Goal: Information Seeking & Learning: Learn about a topic

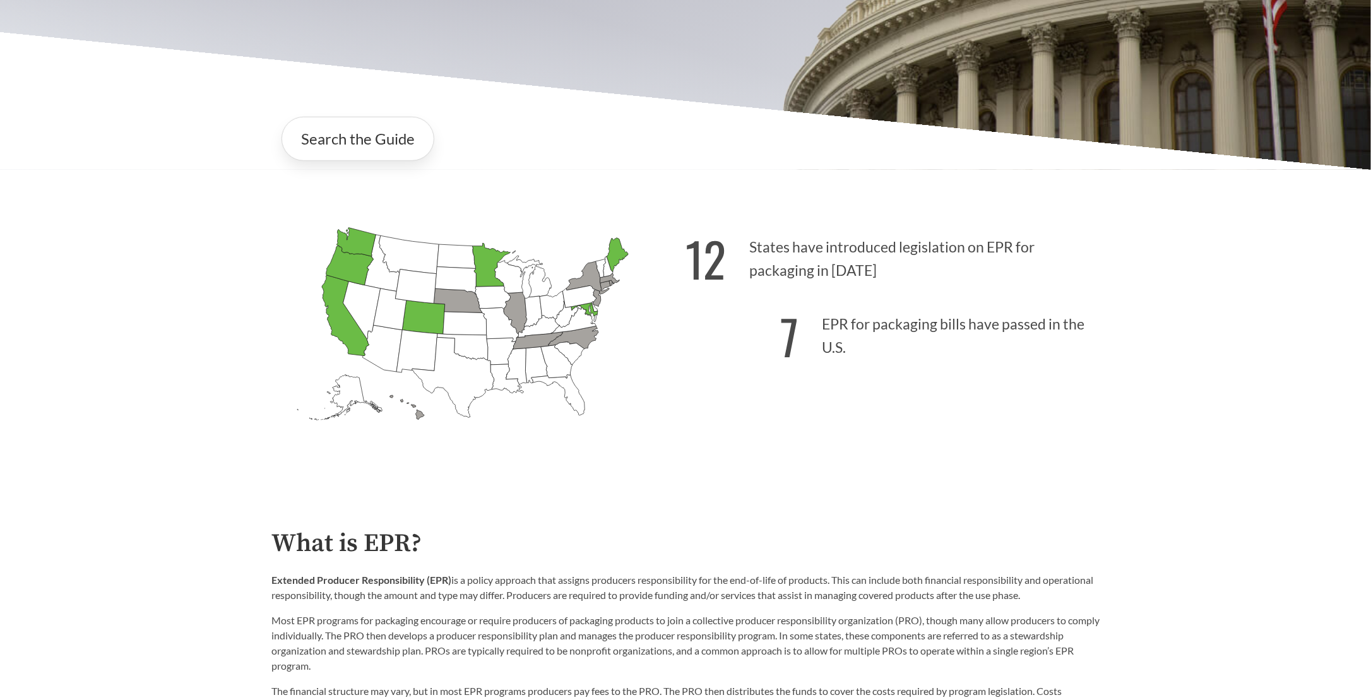
scroll to position [126, 0]
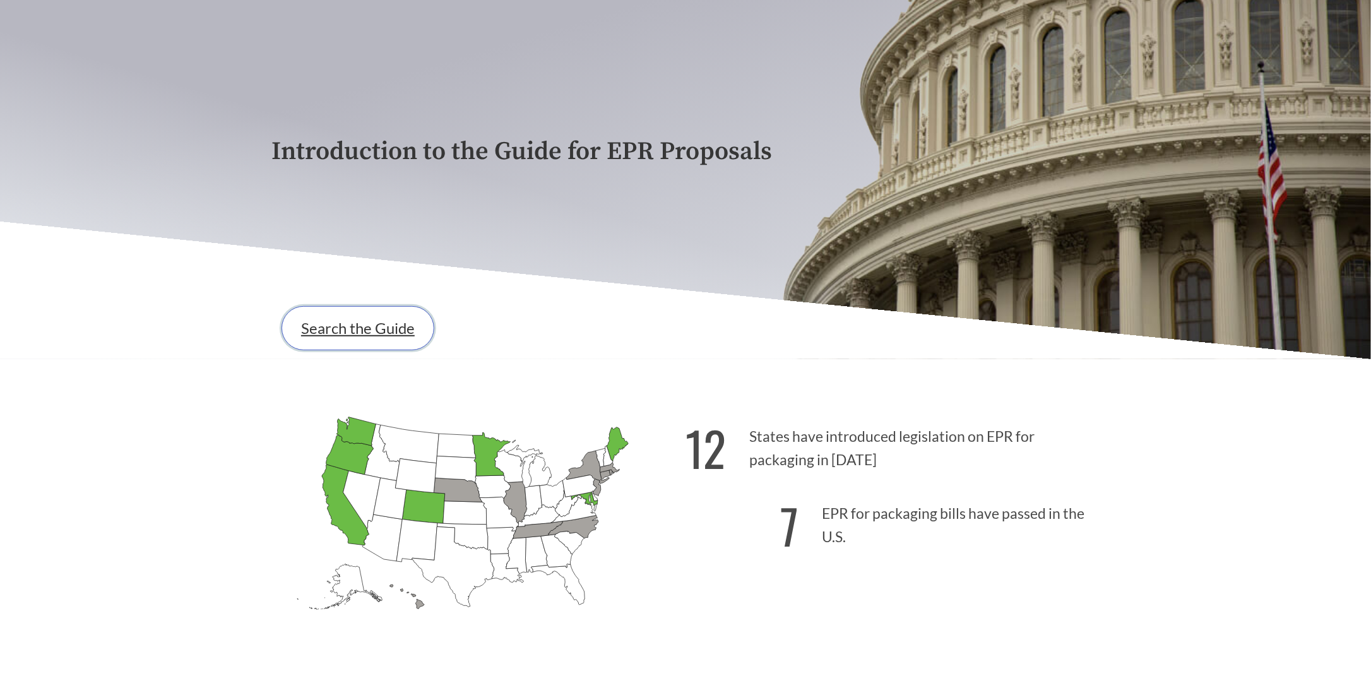
click at [345, 326] on link "Search the Guide" at bounding box center [358, 328] width 153 height 44
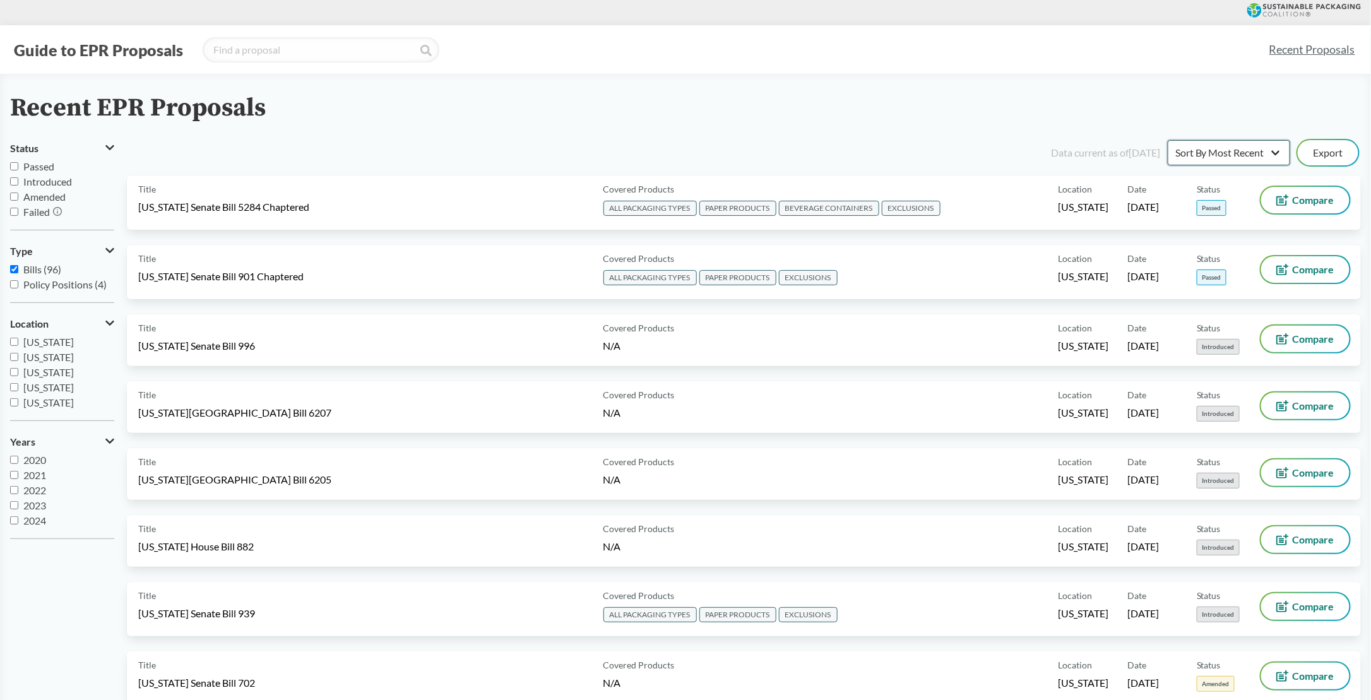
click at [1226, 148] on select "Sort By Most Recent Sort By Status" at bounding box center [1229, 152] width 122 height 25
click at [15, 166] on input "Passed" at bounding box center [14, 166] width 8 height 8
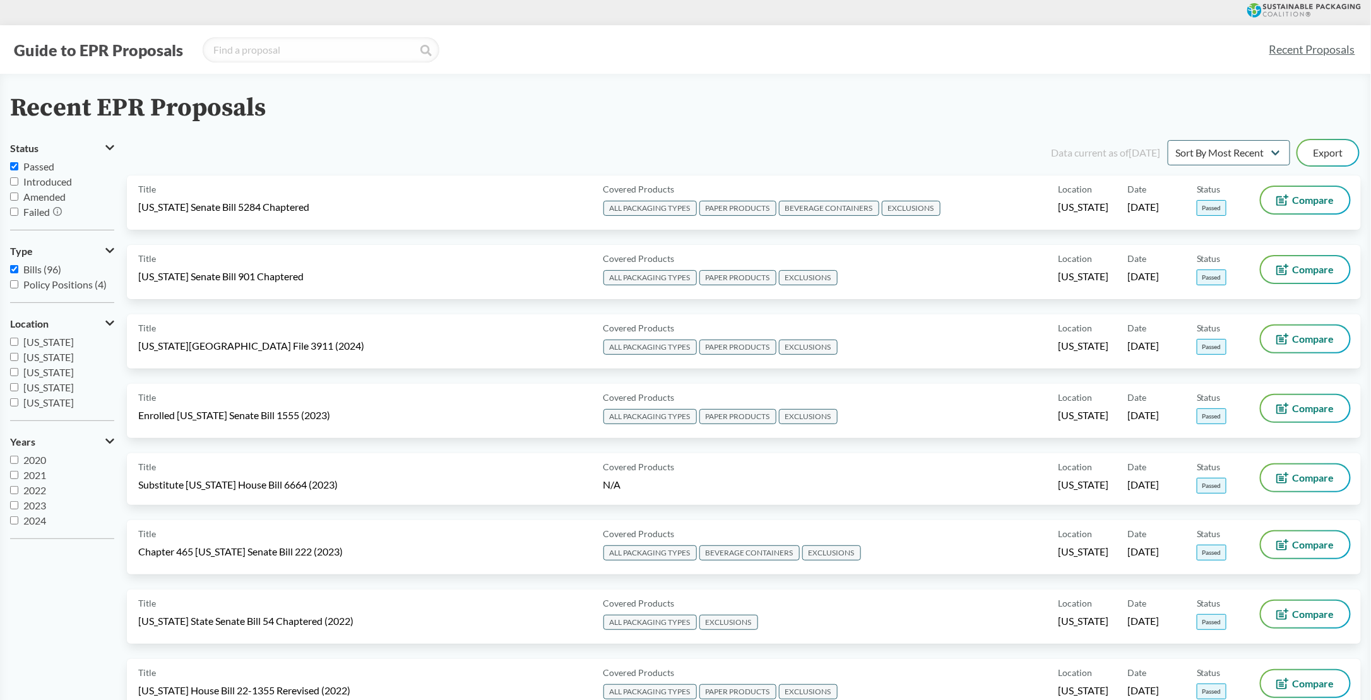
click at [16, 166] on input "Passed" at bounding box center [14, 166] width 8 height 8
checkbox input "false"
click at [16, 195] on input "Amended" at bounding box center [14, 197] width 8 height 8
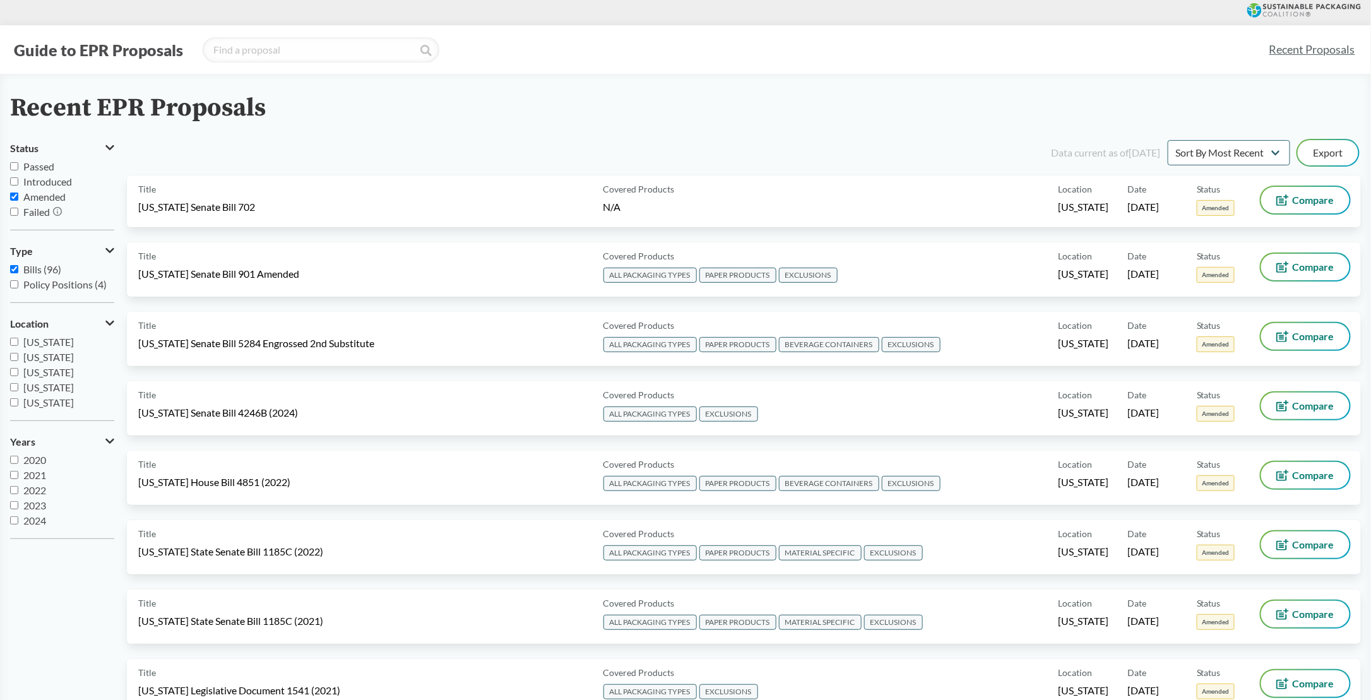
click at [16, 196] on input "Amended" at bounding box center [14, 197] width 8 height 8
checkbox input "false"
click at [16, 211] on input "Failed" at bounding box center [14, 212] width 8 height 8
checkbox input "true"
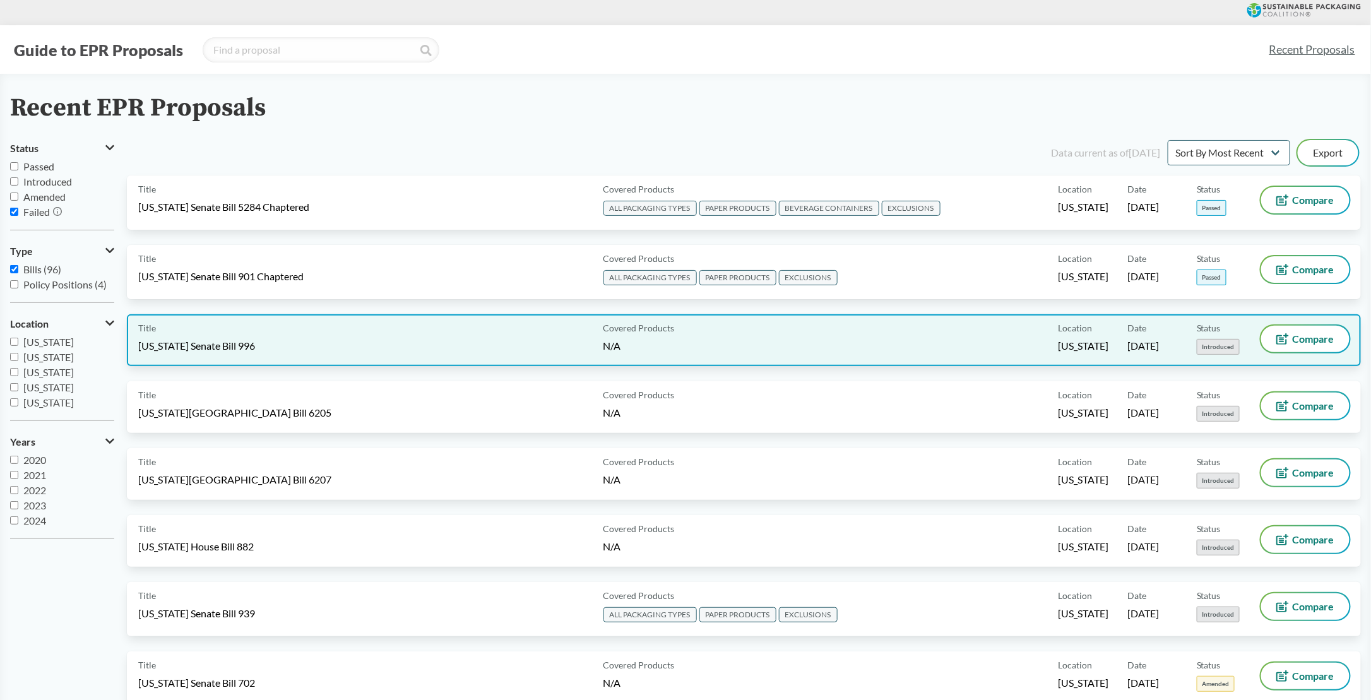
click at [211, 352] on div "Title [US_STATE] Senate Bill 996" at bounding box center [368, 340] width 460 height 29
